Goal: Find specific page/section: Find specific page/section

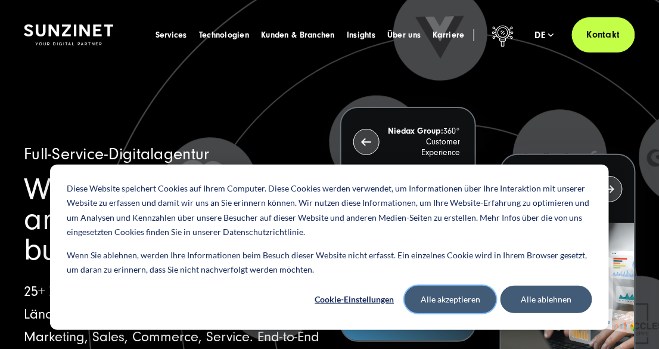
click at [452, 296] on button "Alle akzeptieren" at bounding box center [451, 299] width 92 height 27
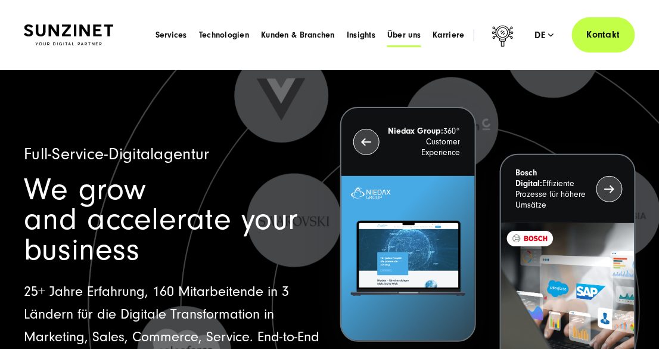
click at [415, 33] on span "Über uns" at bounding box center [403, 35] width 33 height 12
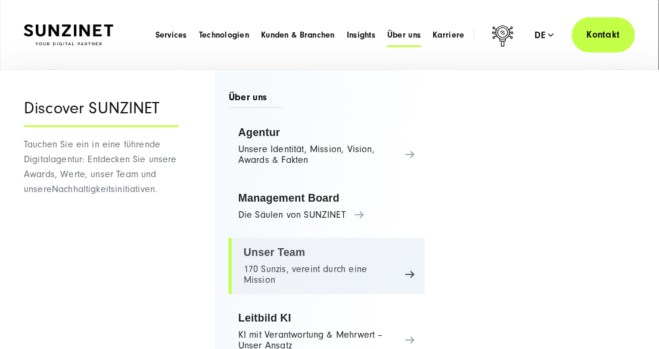
click at [295, 249] on link "Unser Team 170 Sunzis, vereint durch eine Mission" at bounding box center [327, 266] width 196 height 56
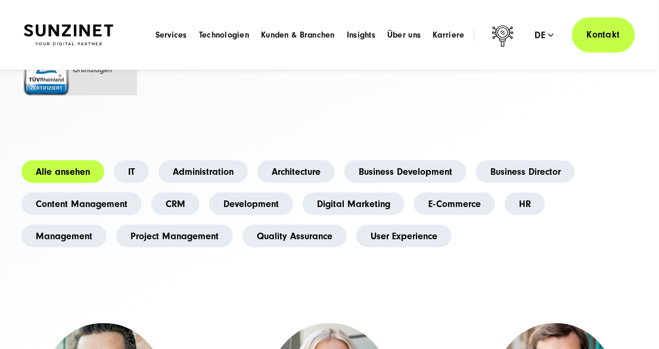
scroll to position [297, 0]
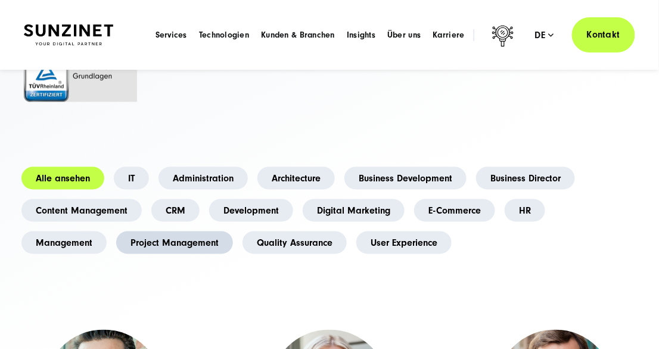
click at [208, 231] on link "Project Management" at bounding box center [174, 242] width 117 height 23
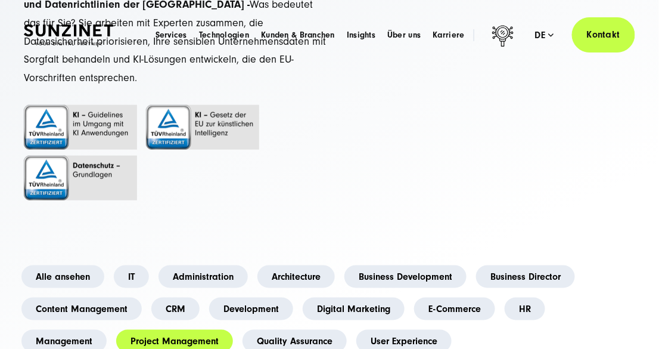
scroll to position [417, 0]
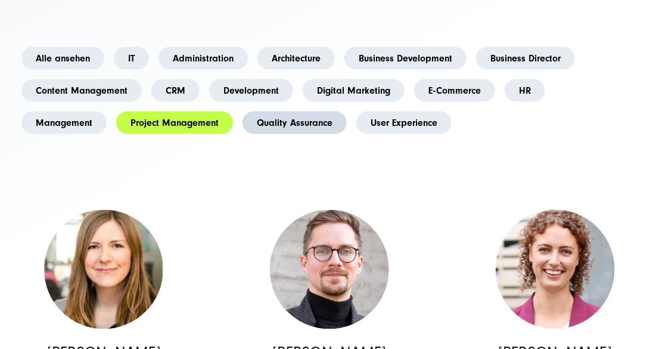
click at [324, 111] on link "Quality Assurance" at bounding box center [295, 122] width 104 height 23
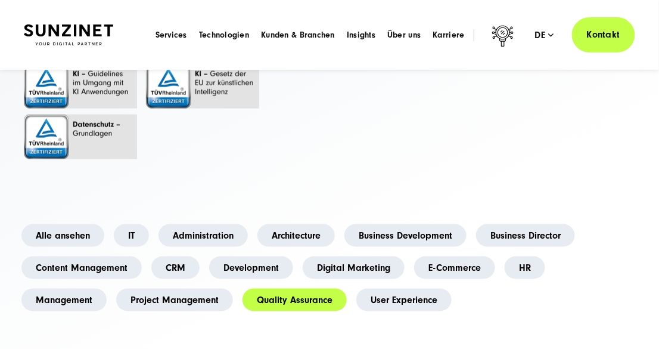
scroll to position [238, 0]
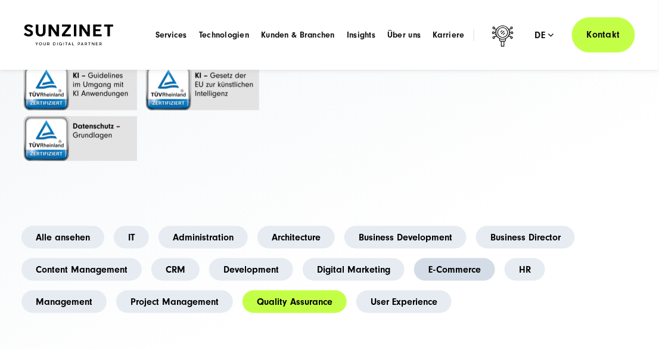
click at [448, 258] on link "E-Commerce" at bounding box center [454, 269] width 81 height 23
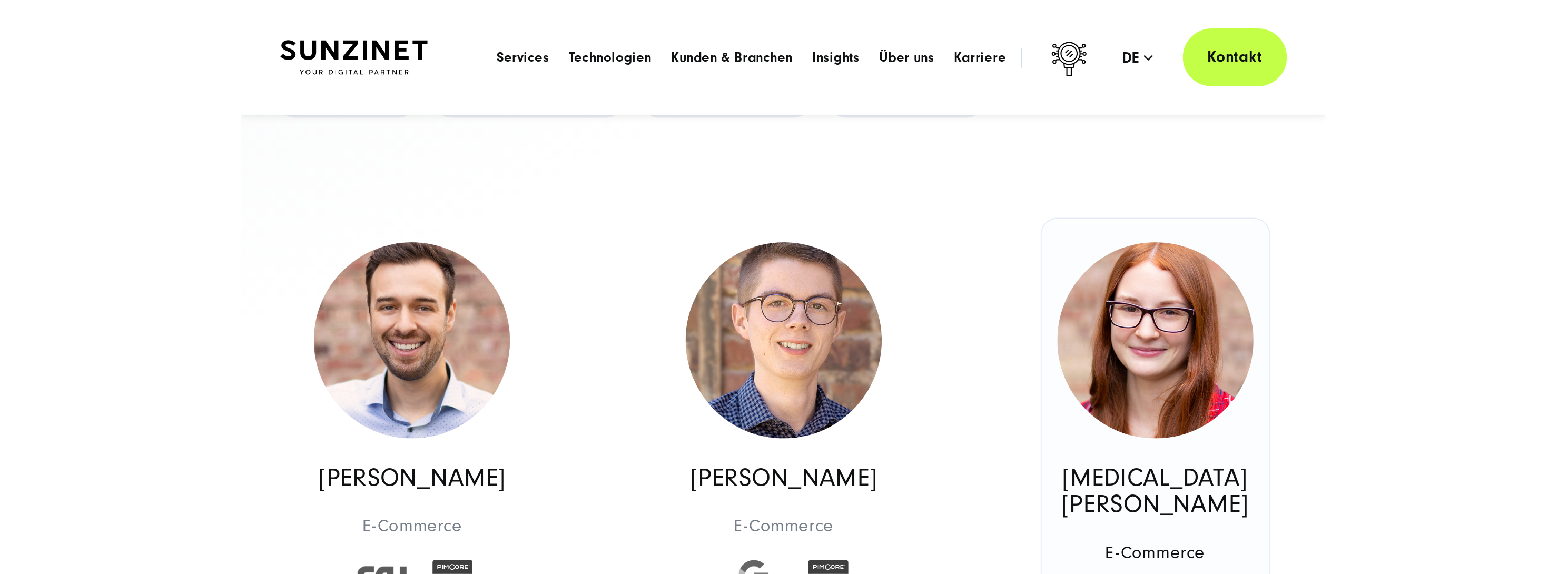
scroll to position [421, 0]
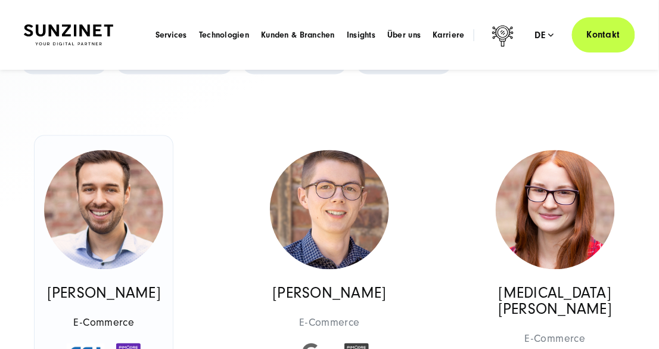
drag, startPoint x: 547, startPoint y: 190, endPoint x: 94, endPoint y: 192, distance: 453.6
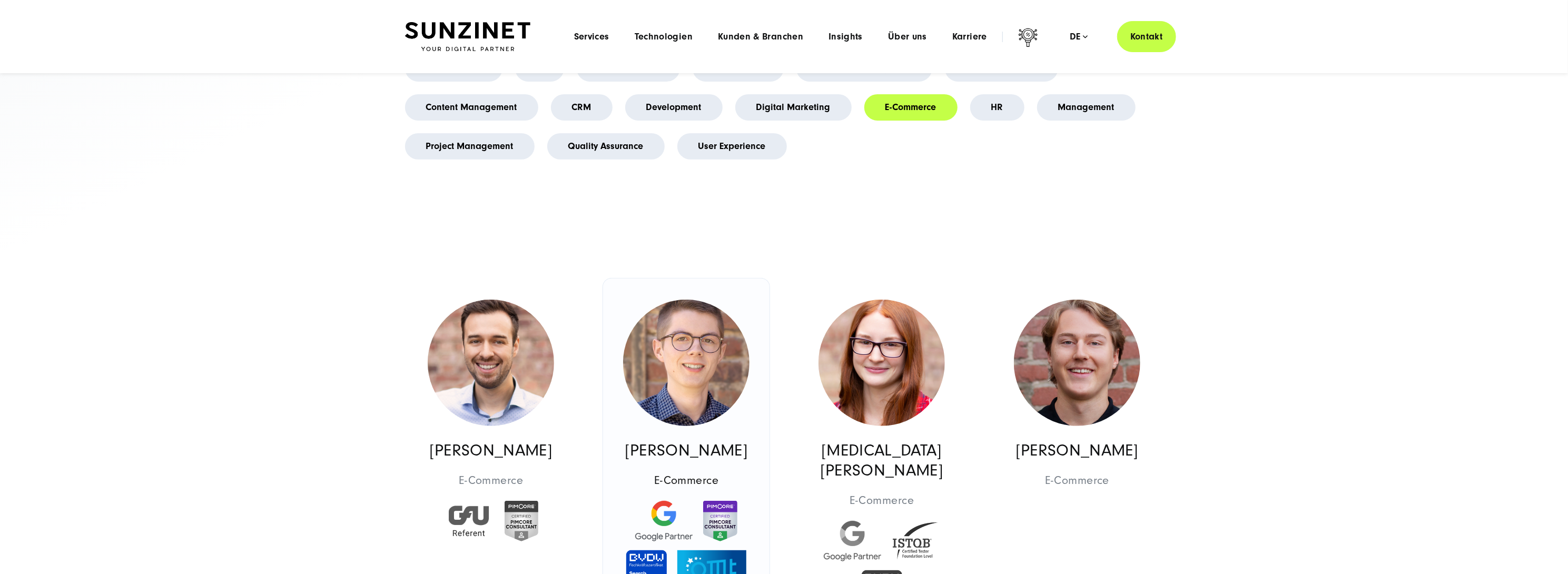
scroll to position [105, 0]
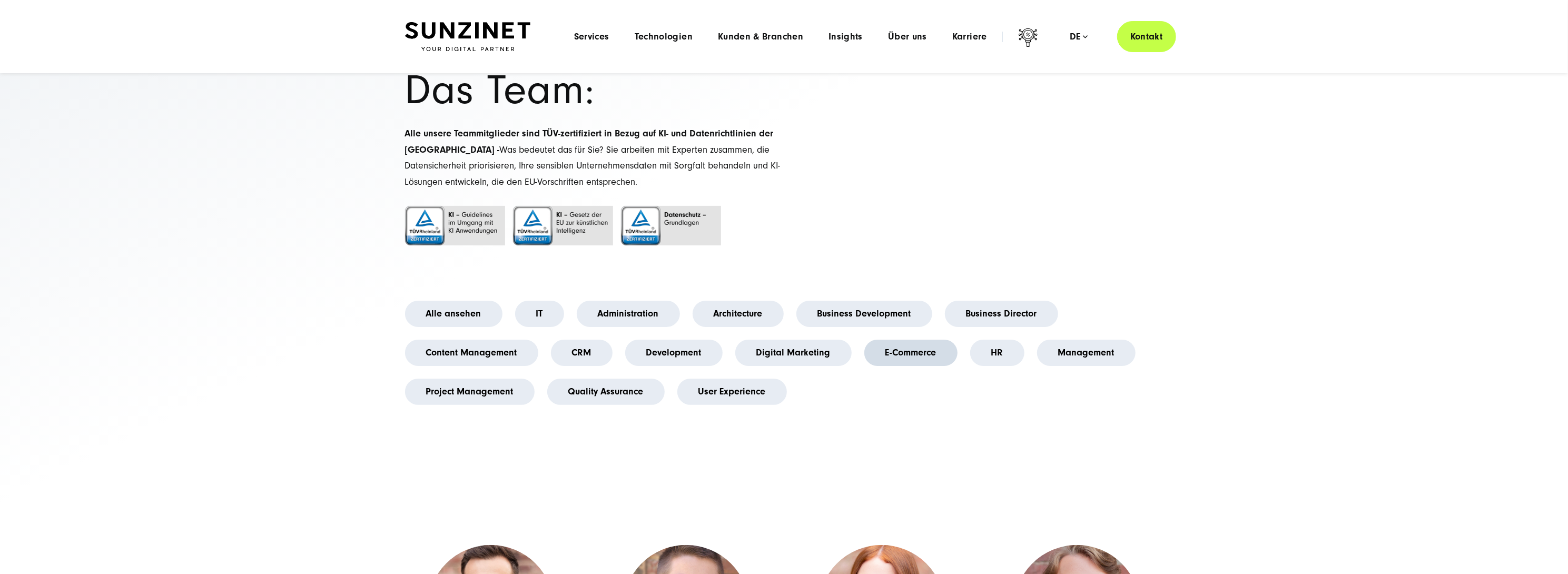
click at [582, 307] on link "E-Commerce" at bounding box center [911, 352] width 94 height 26
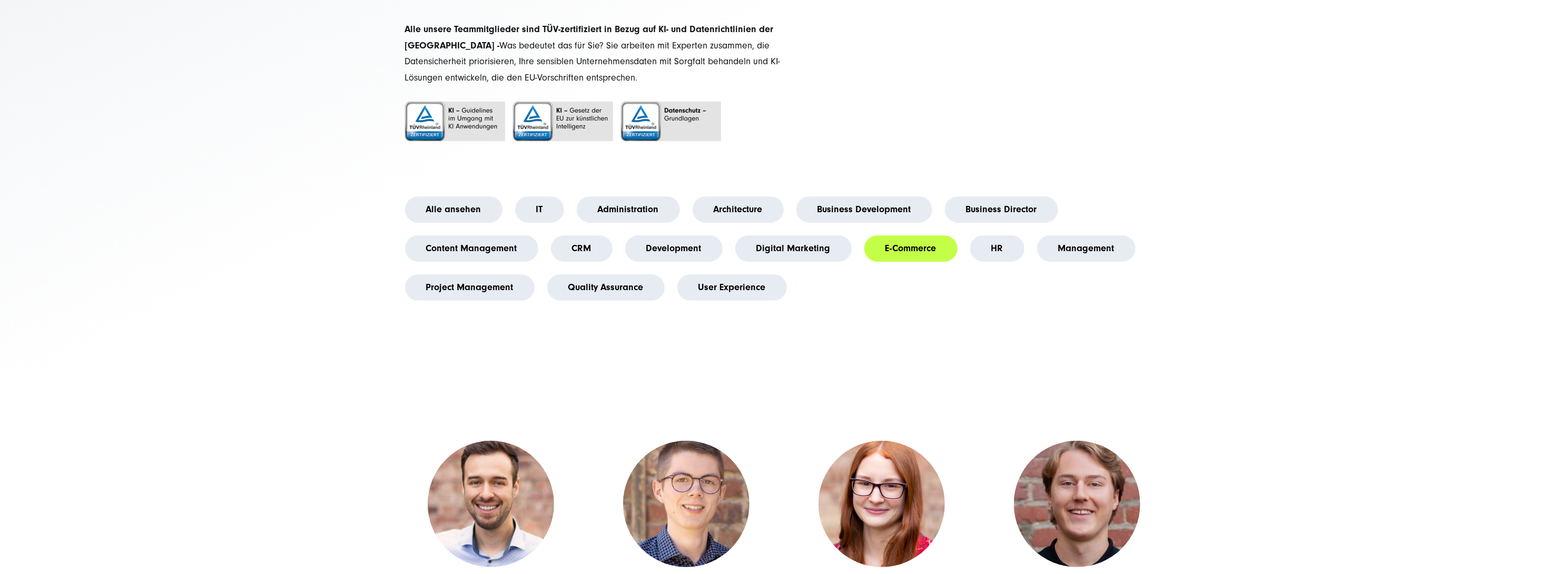
scroll to position [210, 0]
click at [582, 242] on link "Digital Marketing" at bounding box center [793, 247] width 117 height 26
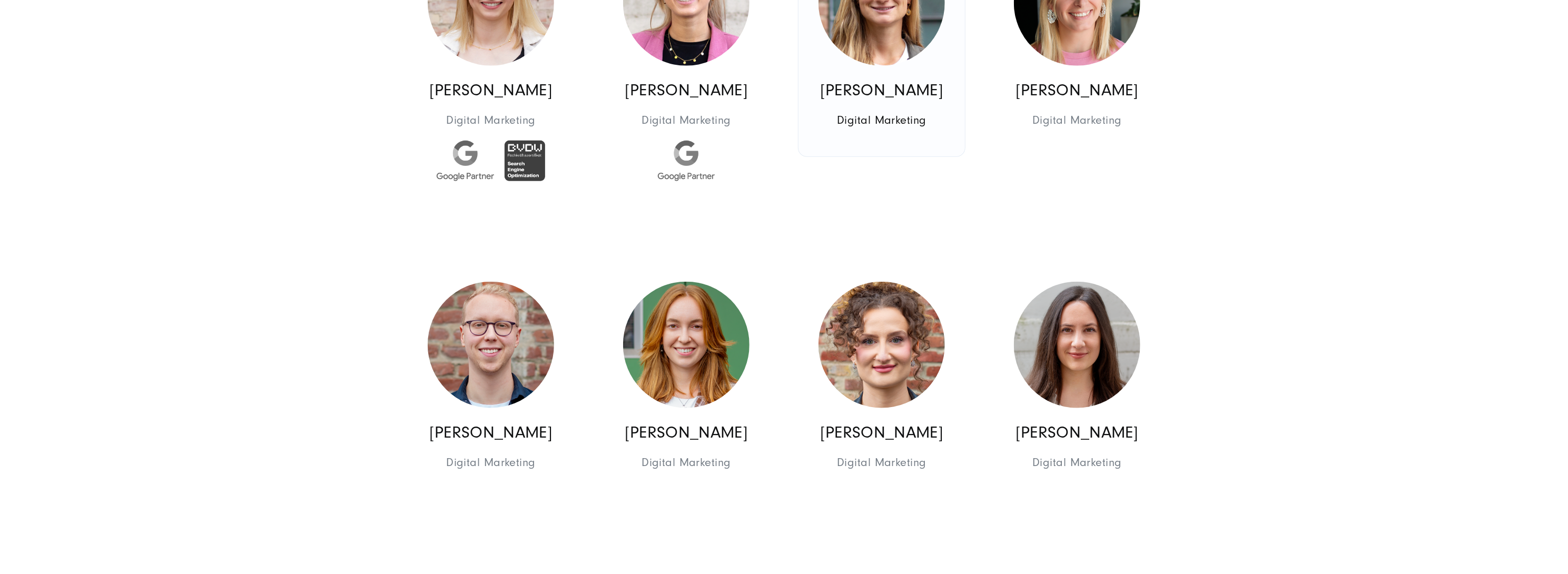
scroll to position [1106, 0]
